Goal: Information Seeking & Learning: Learn about a topic

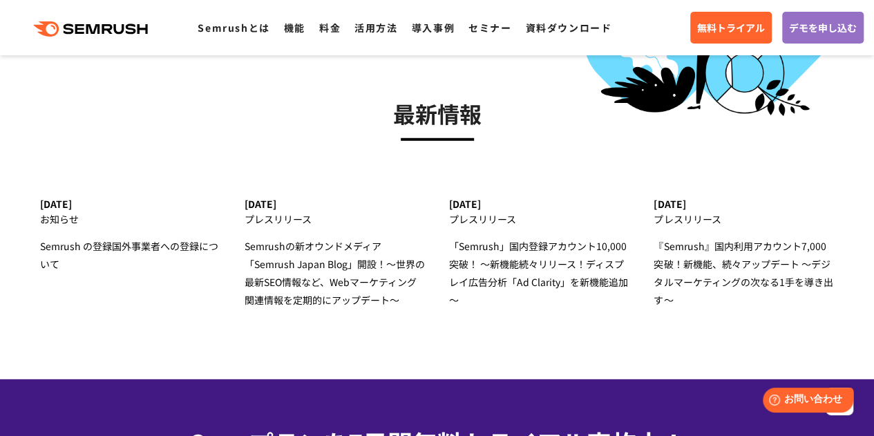
scroll to position [4766, 0]
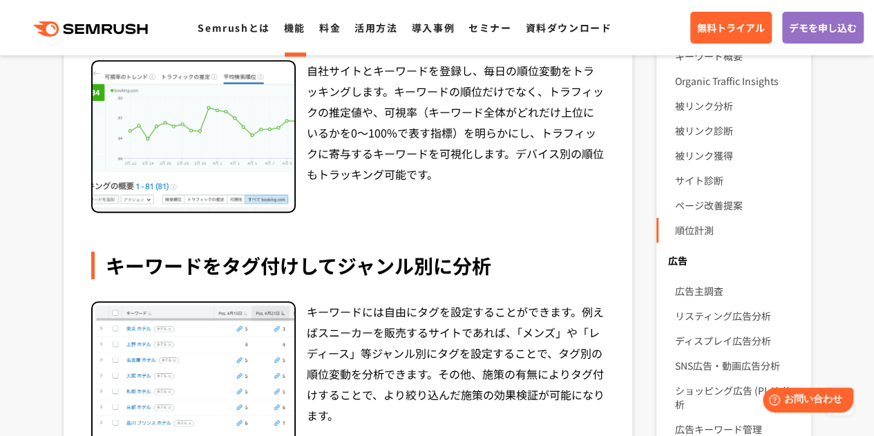
scroll to position [276, 0]
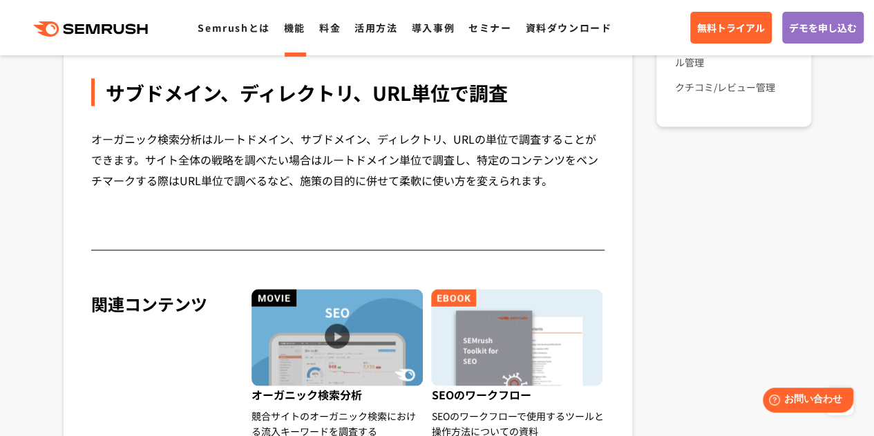
scroll to position [1174, 0]
